Goal: Task Accomplishment & Management: Complete application form

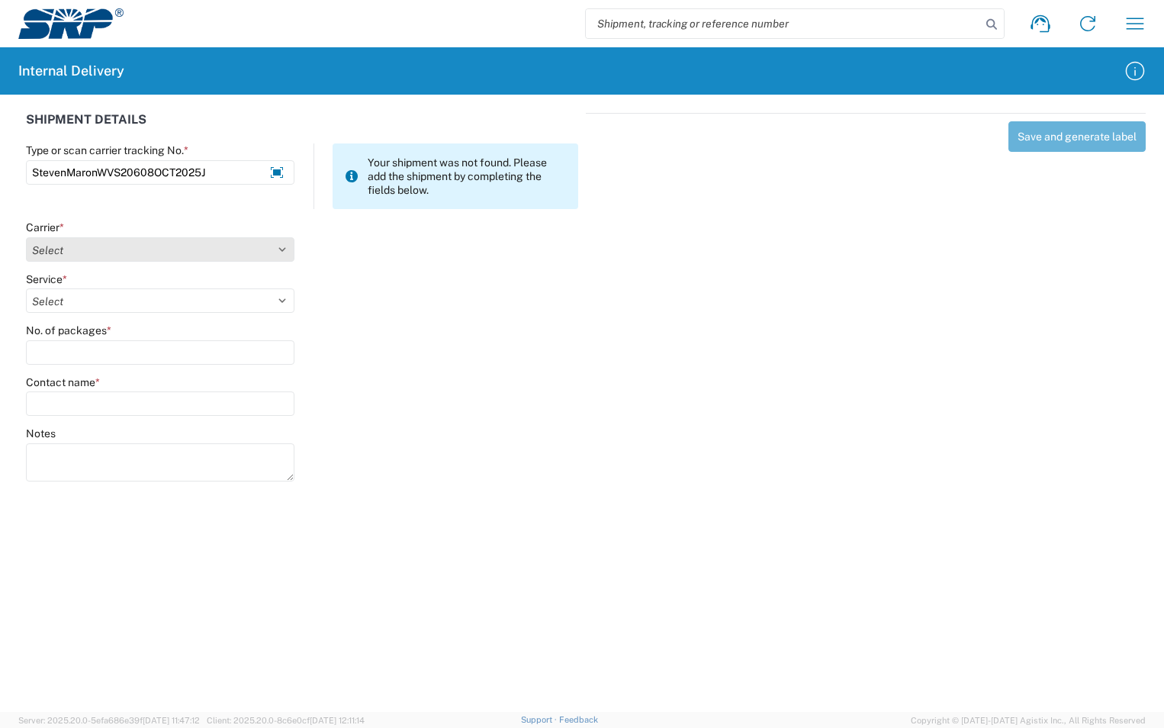
type input "StevenMaronWVS20608OCT2025J"
click at [281, 254] on select "Select Amazon Logistics ATI Trucking BC Dimerco Logistics Empire Southwest FedE…" at bounding box center [160, 249] width 268 height 24
select select "18713"
click at [26, 237] on select "Select Amazon Logistics ATI Trucking BC Dimerco Logistics Empire Southwest FedE…" at bounding box center [160, 249] width 268 height 24
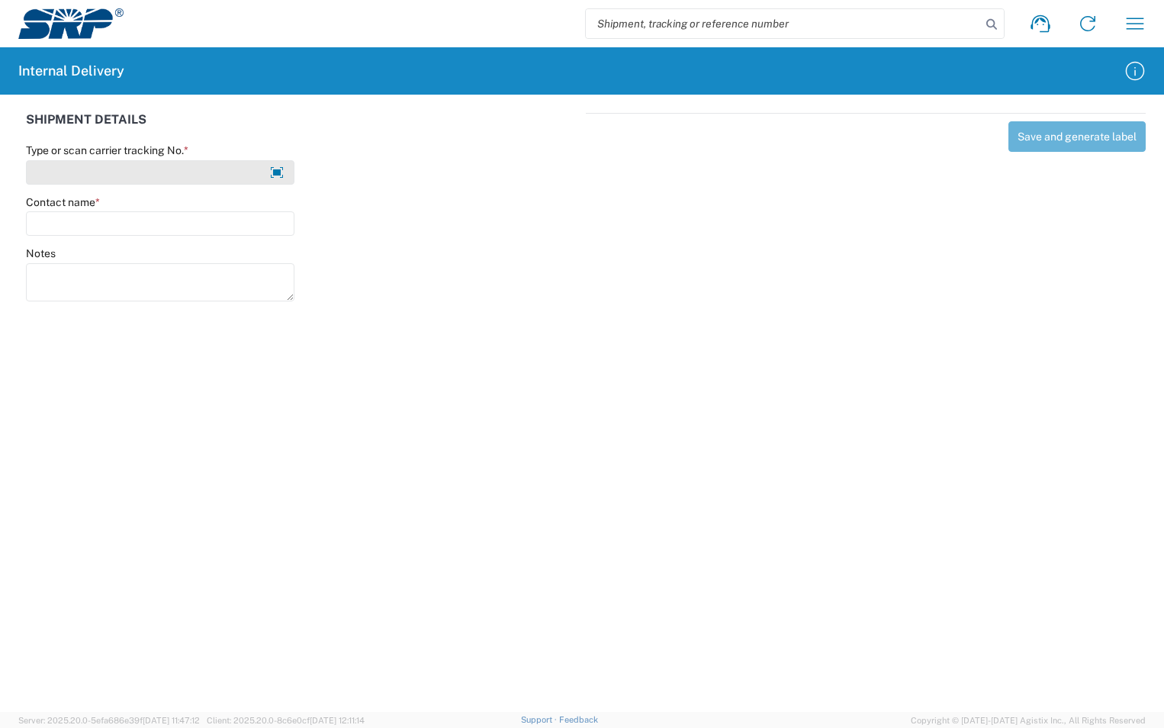
click at [137, 175] on input "Type or scan carrier tracking No. *" at bounding box center [160, 172] width 268 height 24
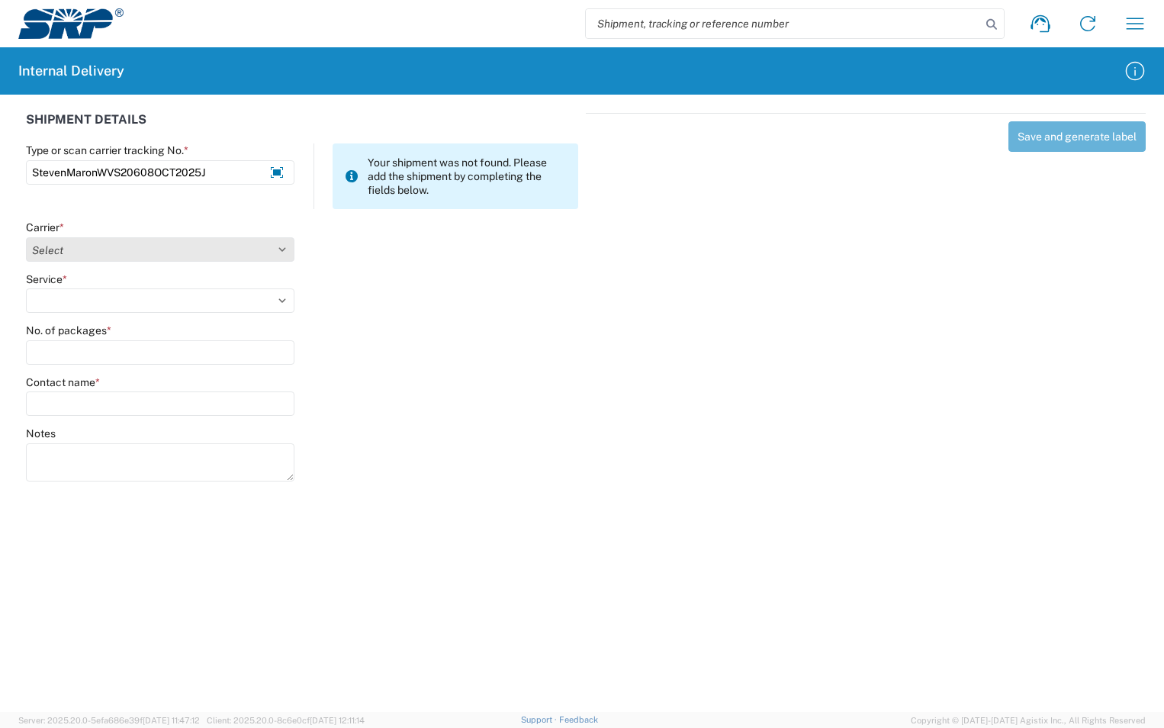
type input "StevenMaronWVS20608OCT2025J"
click at [285, 248] on select "Select Amazon Logistics ATI Trucking BC Dimerco Logistics Empire Southwest FedE…" at bounding box center [160, 249] width 268 height 24
select select "18713"
click at [26, 237] on select "Select Amazon Logistics ATI Trucking BC Dimerco Logistics Empire Southwest FedE…" at bounding box center [160, 249] width 268 height 24
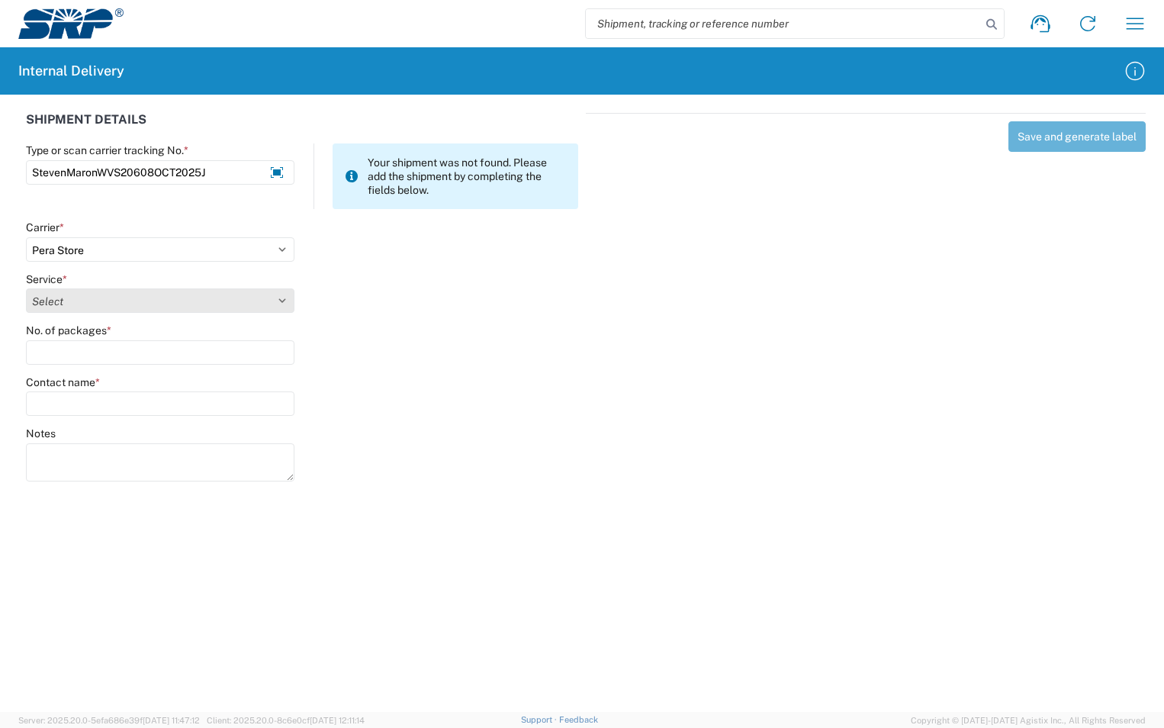
click at [133, 304] on select "Select Ground Inter-Office" at bounding box center [160, 300] width 268 height 24
select select "35763"
click at [26, 288] on select "Select Ground Inter-Office" at bounding box center [160, 300] width 268 height 24
click at [121, 351] on input "No. of packages *" at bounding box center [160, 352] width 268 height 24
type input "1"
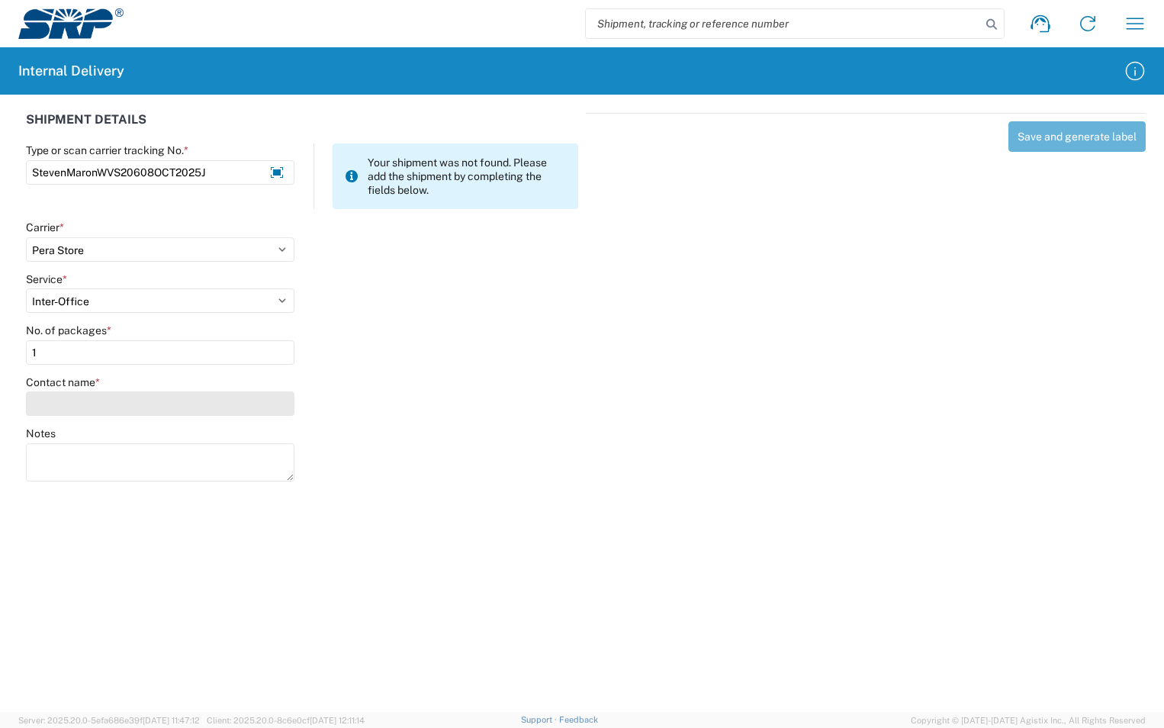
click at [101, 394] on input "Contact name *" at bounding box center [160, 403] width 268 height 24
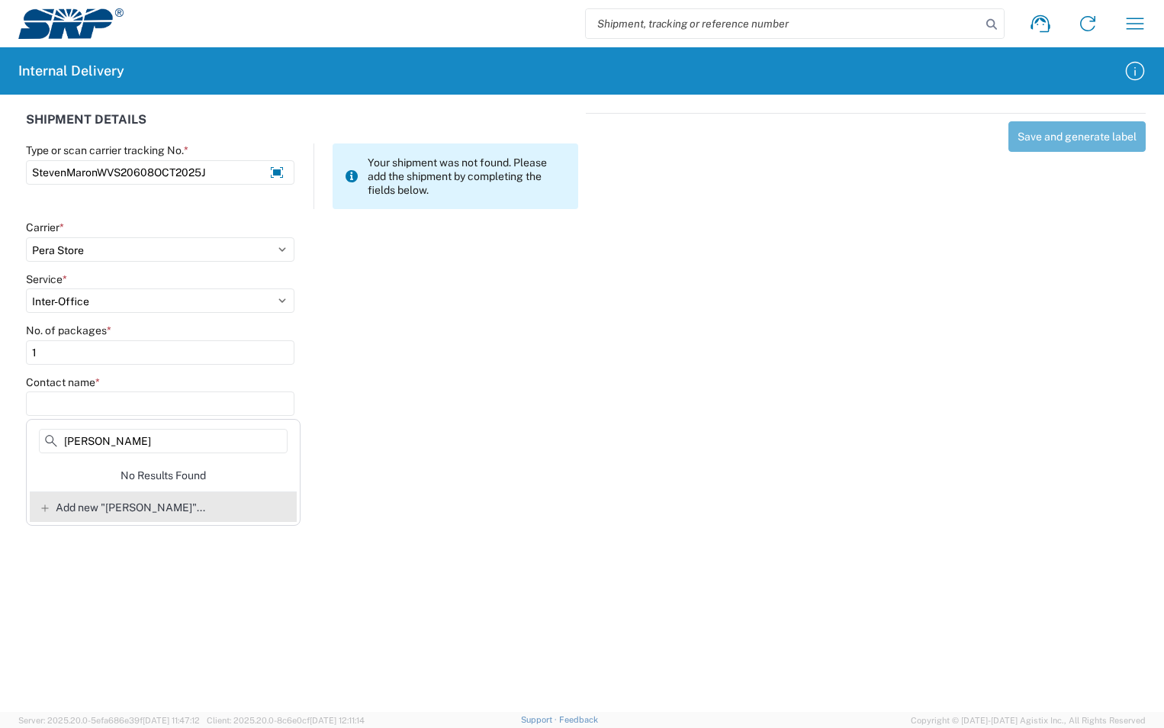
type input "[PERSON_NAME]"
click at [153, 506] on span "Add new "[PERSON_NAME]"..." at bounding box center [131, 507] width 150 height 14
type input "[PERSON_NAME]"
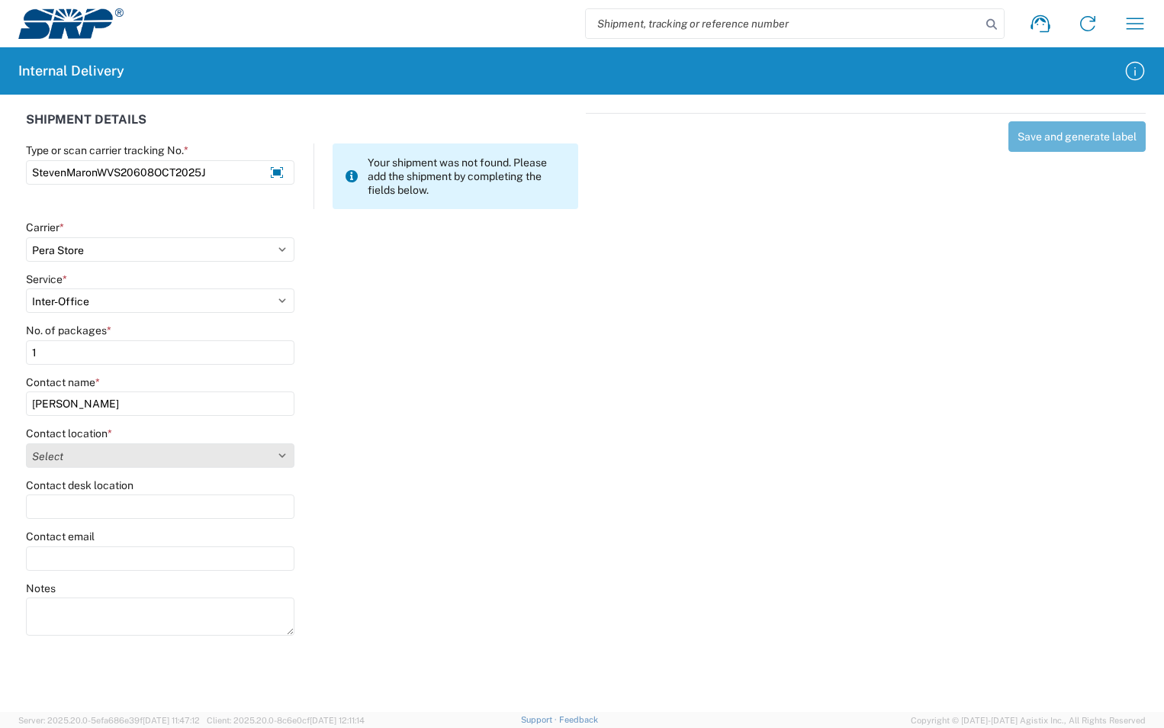
click at [277, 458] on select "Select [GEOGRAPHIC_DATA] Facility 27th [GEOGRAPHIC_DATA] [GEOGRAPHIC_DATA] [PER…" at bounding box center [160, 455] width 268 height 24
select select "54813"
click at [26, 443] on select "Select [GEOGRAPHIC_DATA] Facility 27th [GEOGRAPHIC_DATA] [GEOGRAPHIC_DATA] [PER…" at bounding box center [160, 455] width 268 height 24
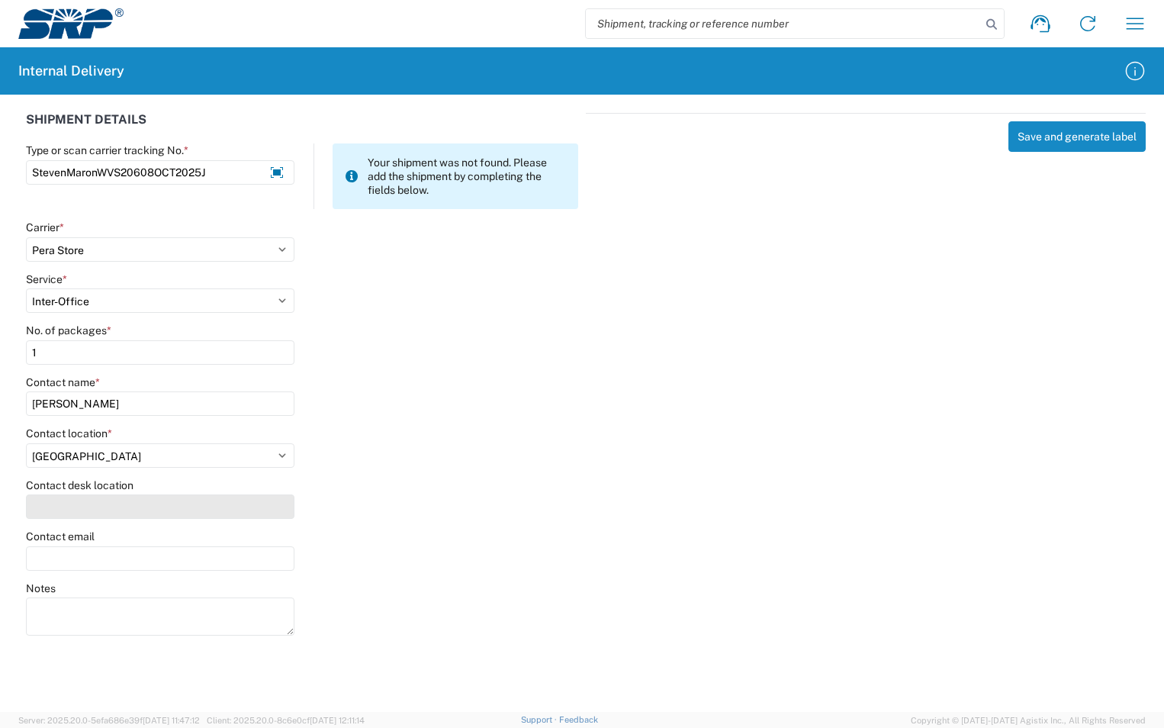
click at [66, 497] on input "Contact desk location" at bounding box center [160, 506] width 268 height 24
type input "WVS206"
click at [76, 554] on input "Contact email" at bounding box center [160, 558] width 268 height 24
type input "[PERSON_NAME][EMAIL_ADDRESS][PERSON_NAME][DOMAIN_NAME]"
click at [356, 536] on div "Contact email [PERSON_NAME][EMAIL_ADDRESS][PERSON_NAME][DOMAIN_NAME]" at bounding box center [302, 555] width 568 height 52
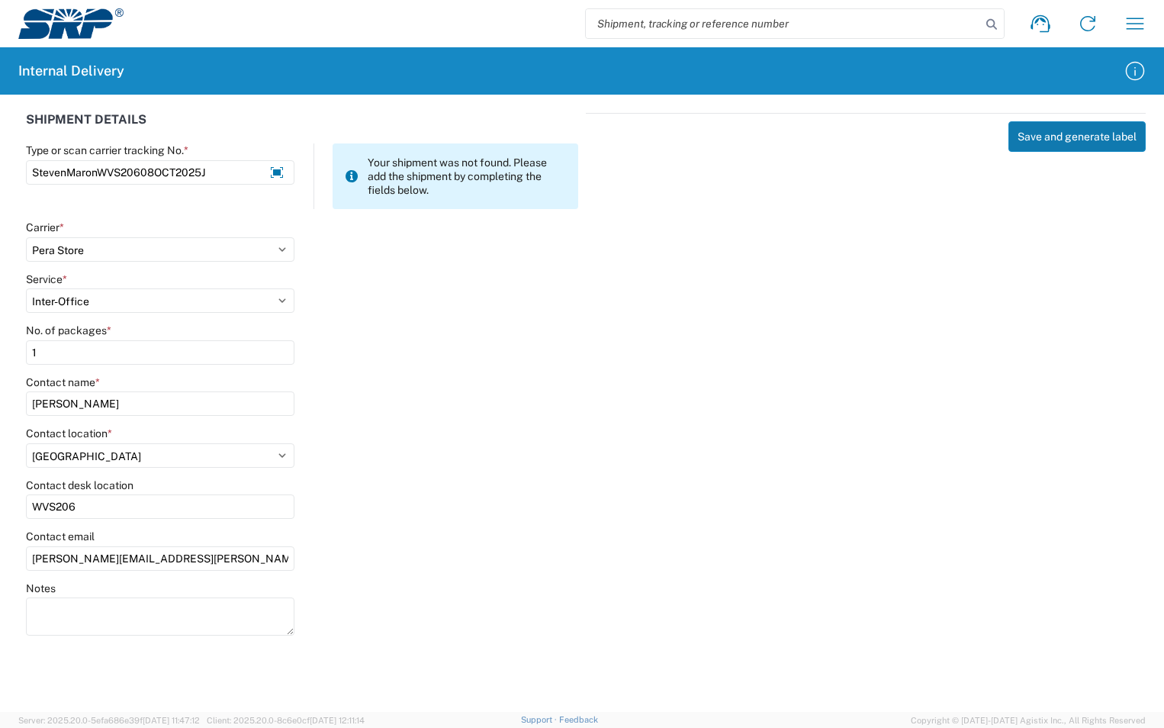
click at [1073, 133] on button "Save and generate label" at bounding box center [1076, 136] width 137 height 31
select select
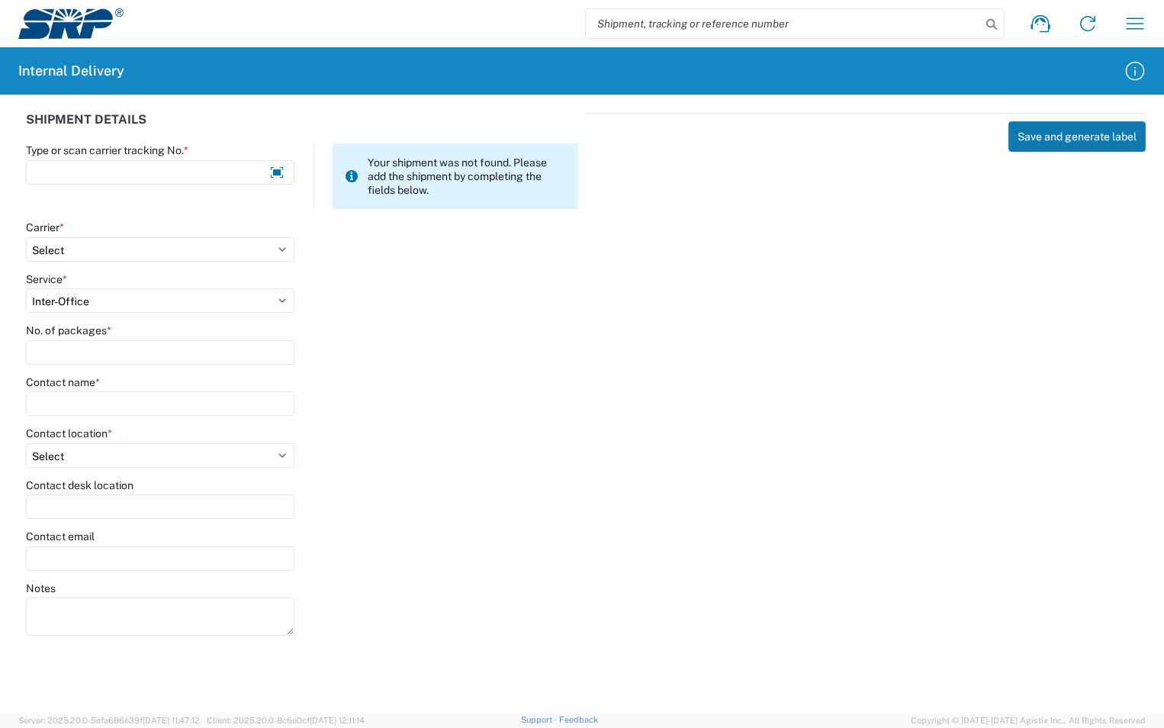
select select
